Goal: Find specific page/section: Find specific page/section

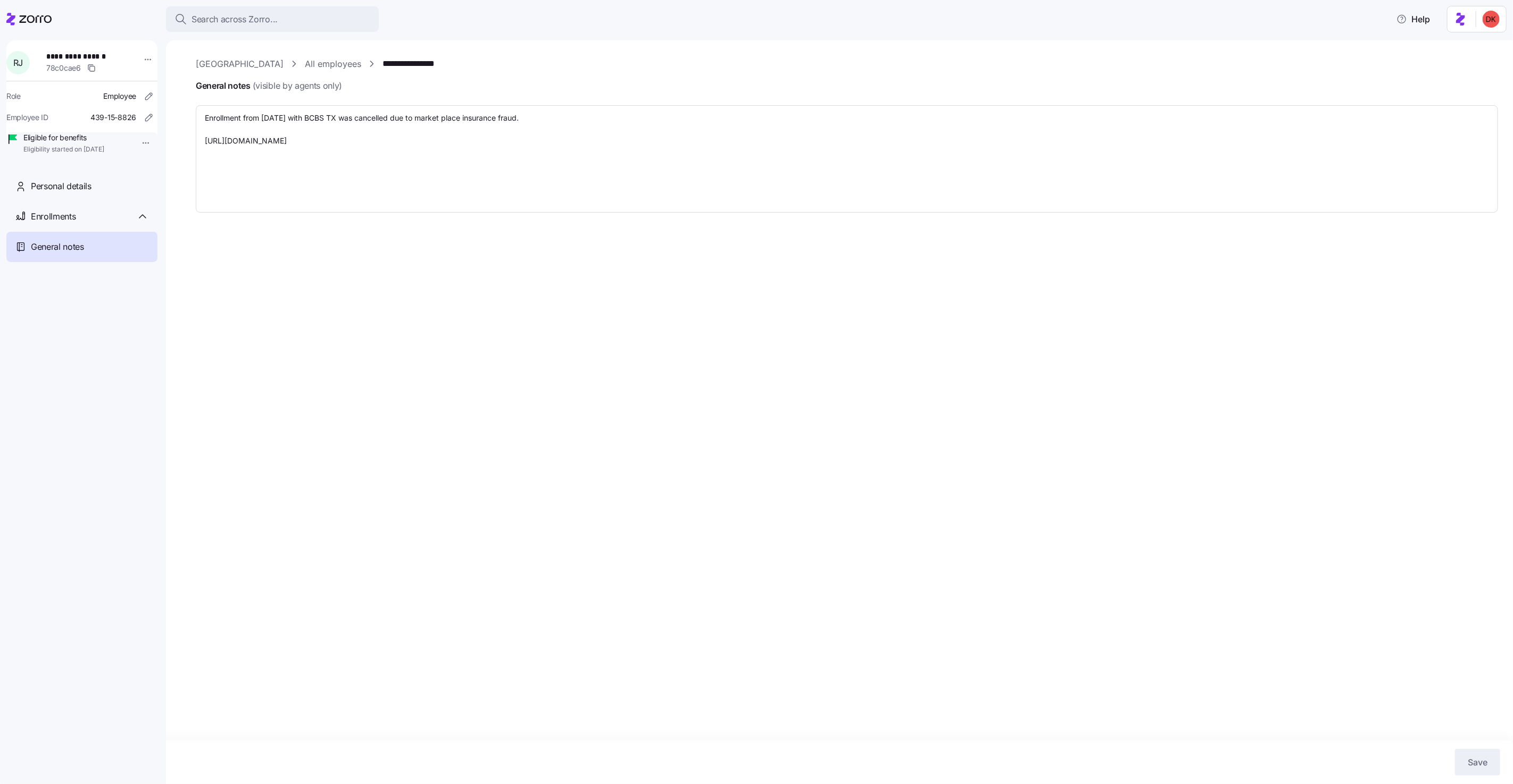
click at [232, 67] on link "[GEOGRAPHIC_DATA]" at bounding box center [239, 64] width 88 height 14
type textarea "x"
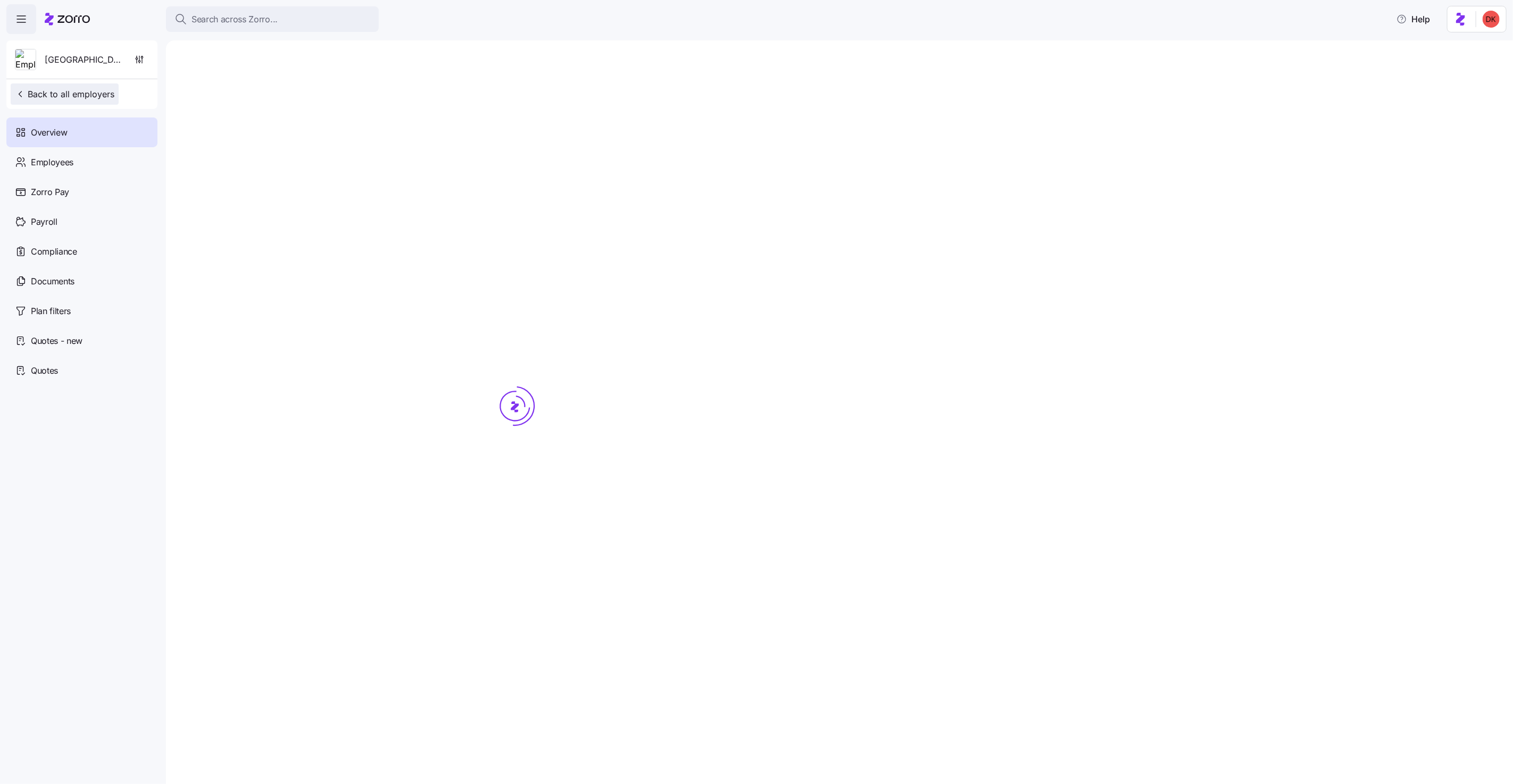
click at [96, 97] on span "Back to all employers" at bounding box center [65, 94] width 99 height 13
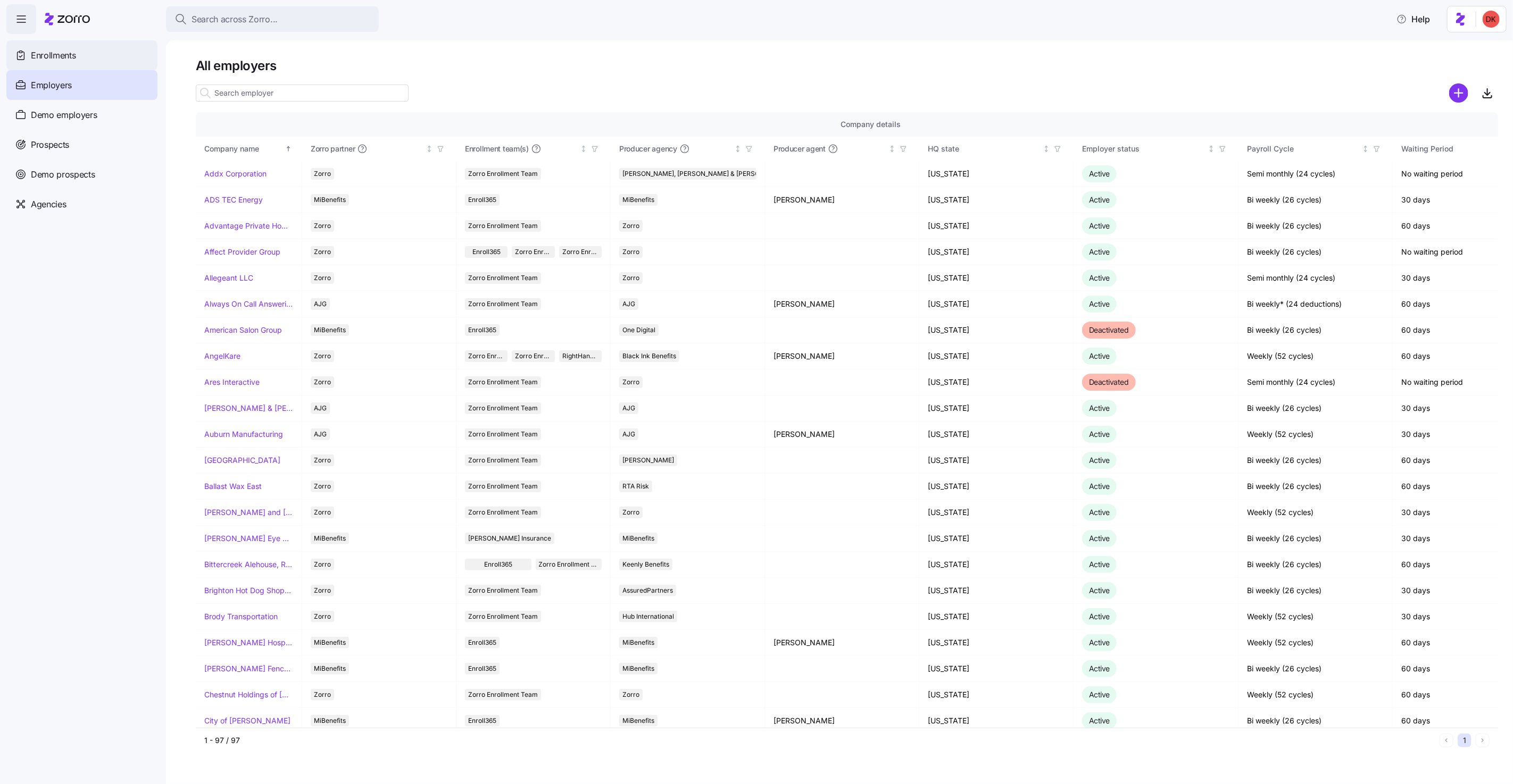
click at [50, 53] on span "Enrollments" at bounding box center [53, 56] width 44 height 14
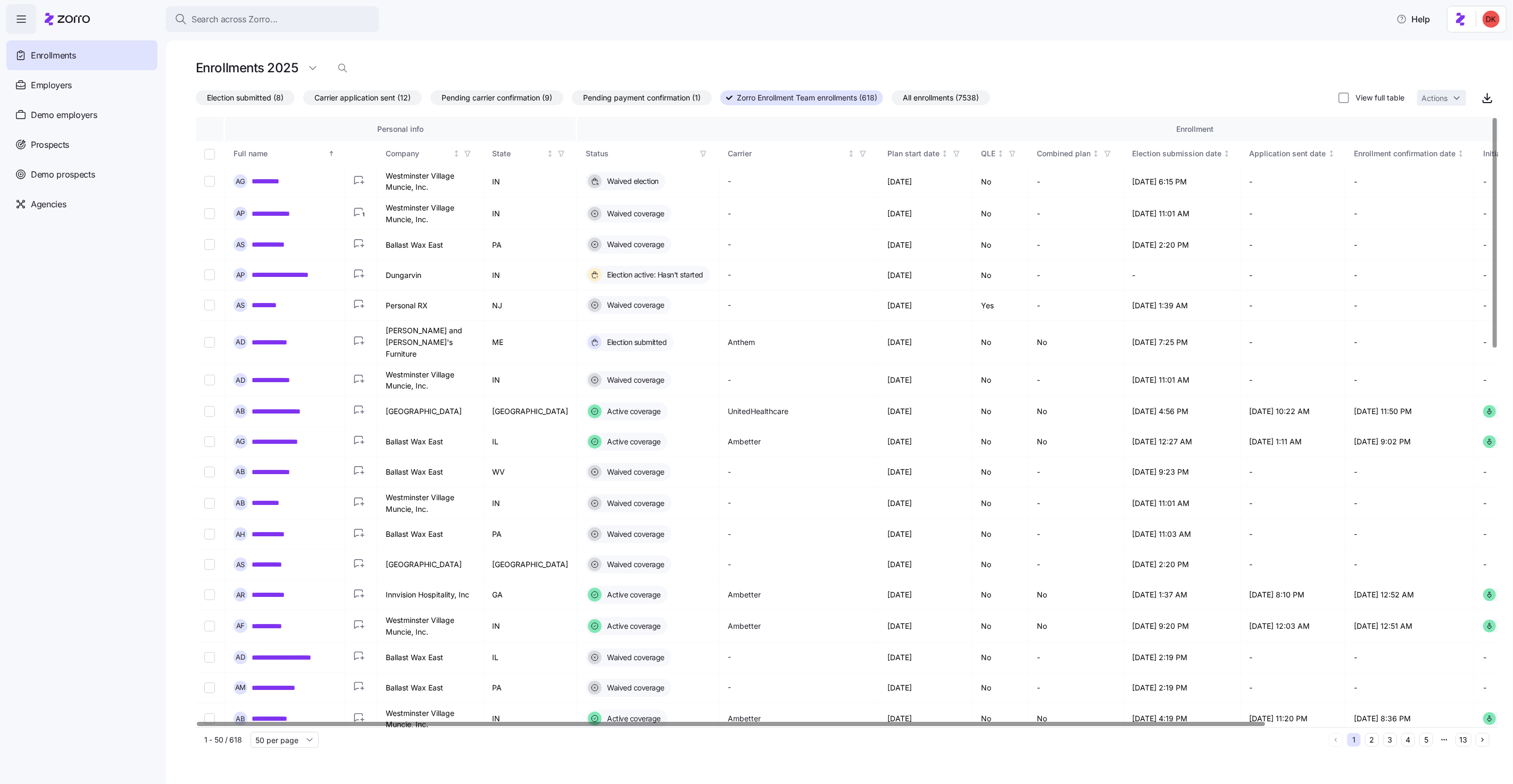
click at [258, 103] on span "Election submitted (8)" at bounding box center [245, 98] width 77 height 14
click at [196, 101] on input "Election submitted (8)" at bounding box center [196, 101] width 0 height 0
